Goal: Information Seeking & Learning: Find specific fact

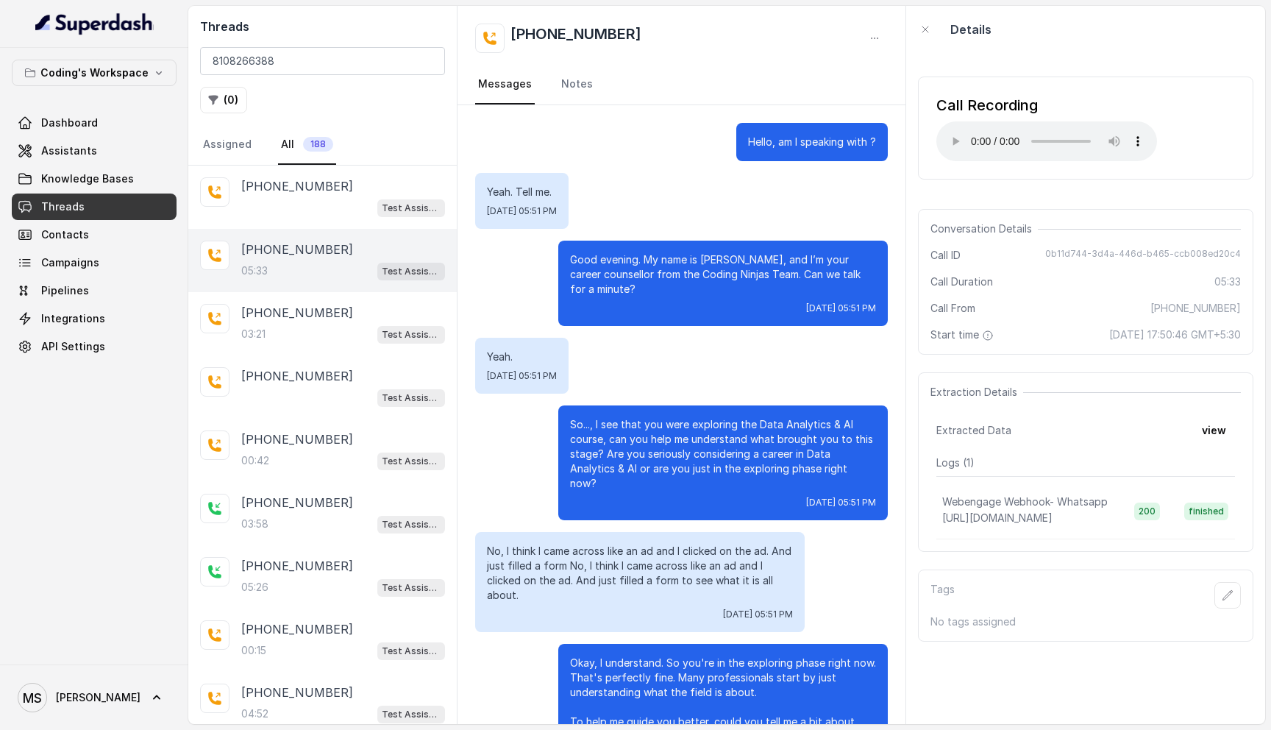
click at [355, 59] on input "8108266388" at bounding box center [322, 61] width 245 height 28
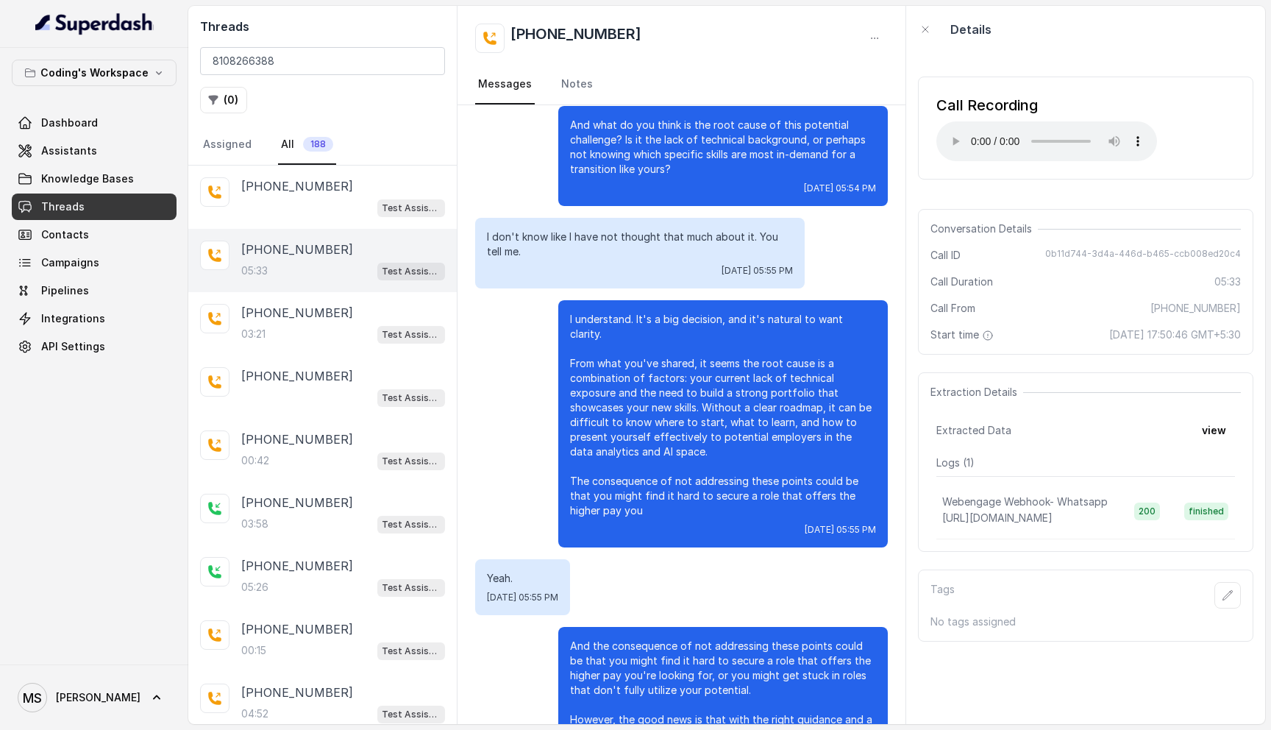
click at [355, 59] on input "8108266388" at bounding box center [322, 61] width 245 height 28
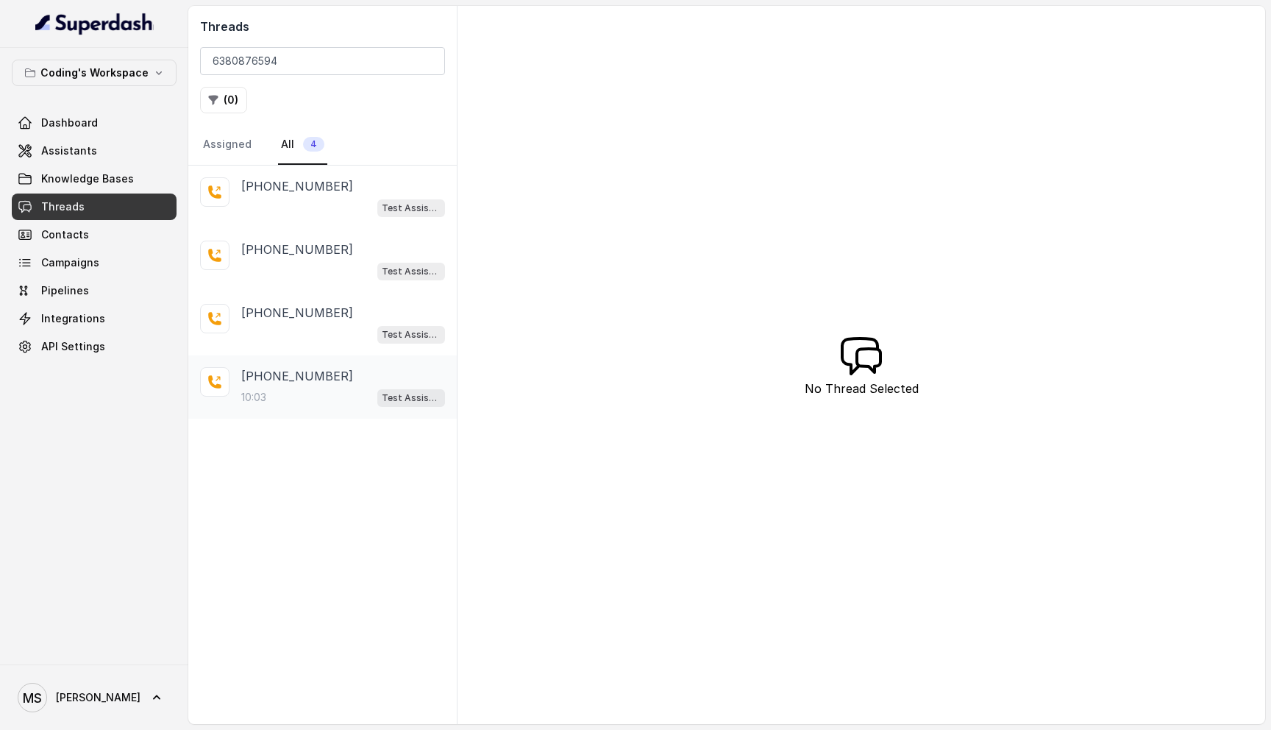
type input "6380876594"
click at [308, 404] on div "10:03 Test Assistant-3" at bounding box center [343, 397] width 204 height 19
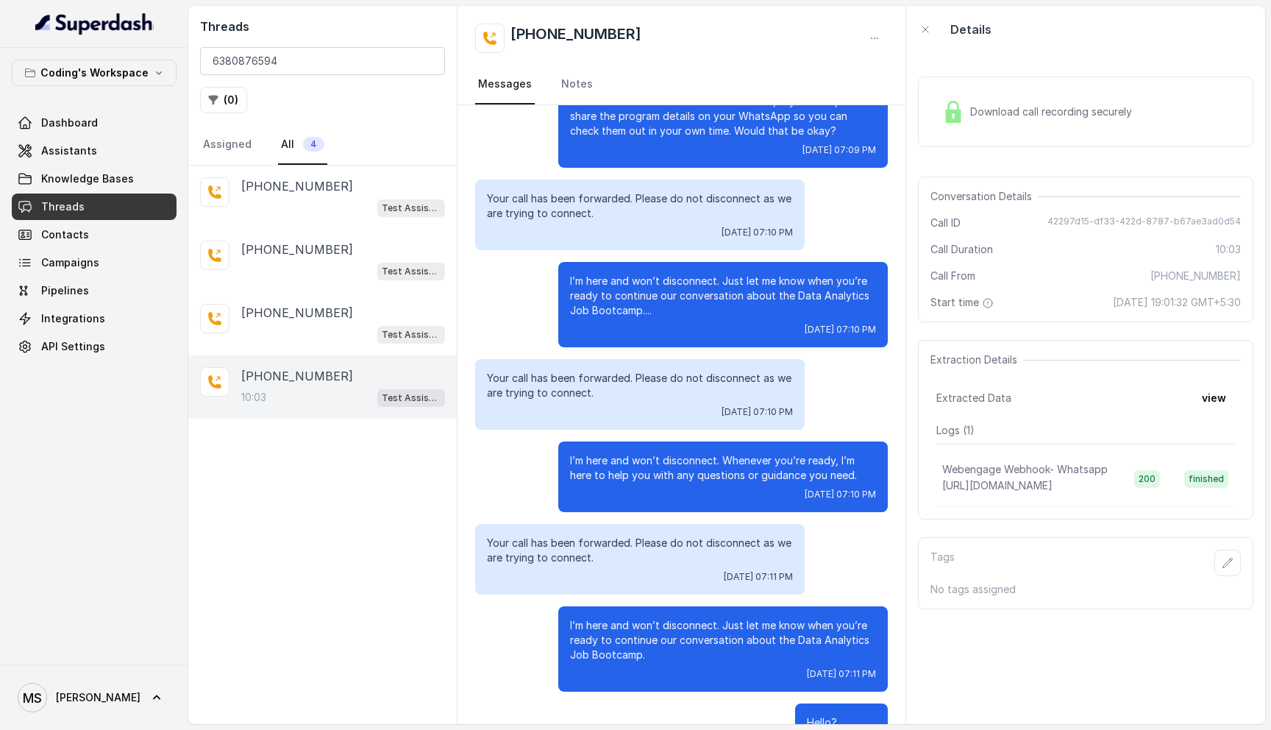
scroll to position [5711, 0]
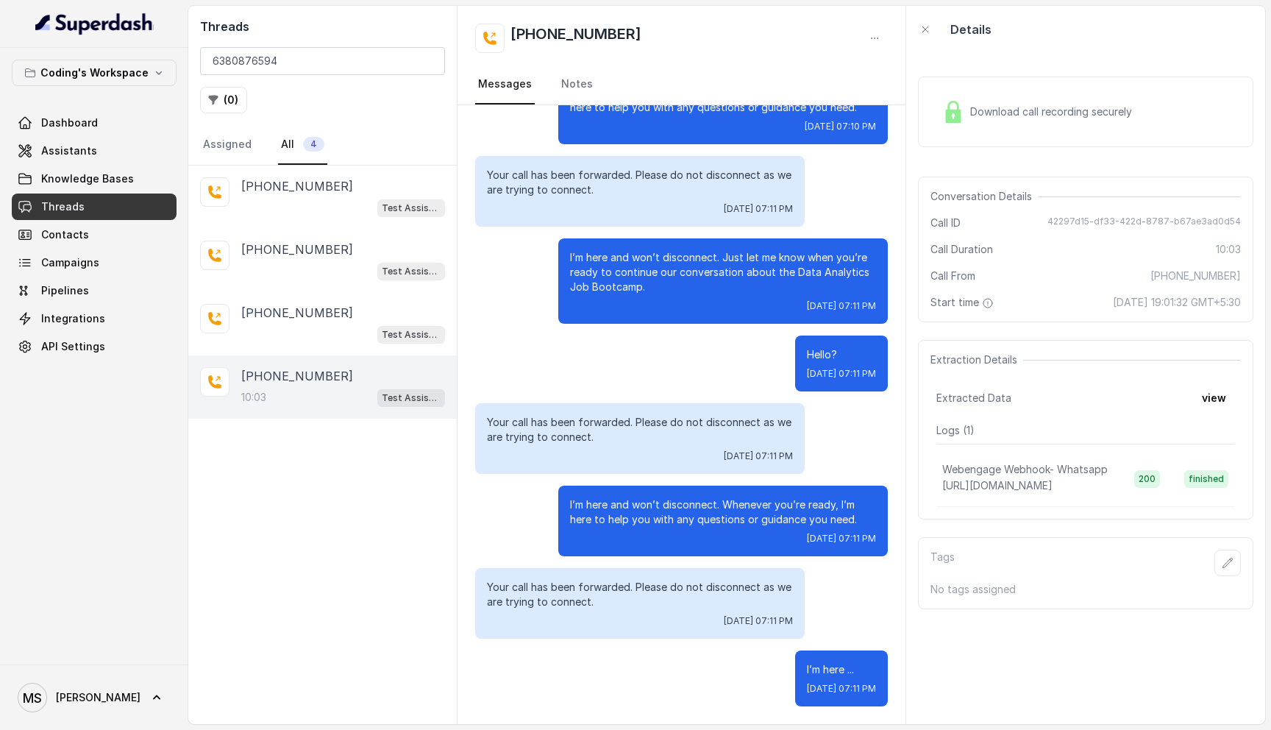
click at [1095, 229] on span "42297d15-df33-422d-8787-b67ae3ad0d54" at bounding box center [1144, 223] width 193 height 15
copy span "42297d15-df33-422d-8787-b67ae3ad0d54"
